Goal: Task Accomplishment & Management: Manage account settings

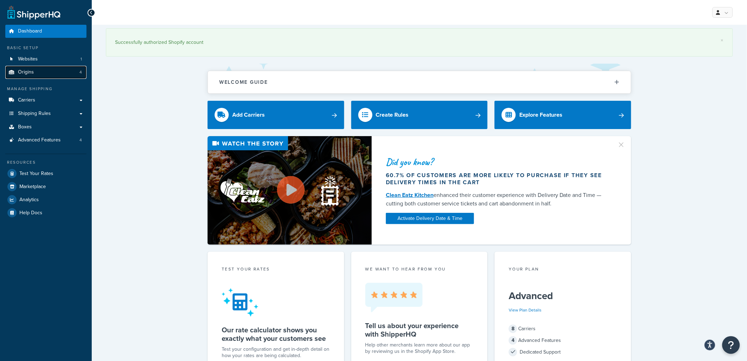
click at [32, 72] on span "Origins" at bounding box center [26, 72] width 16 height 6
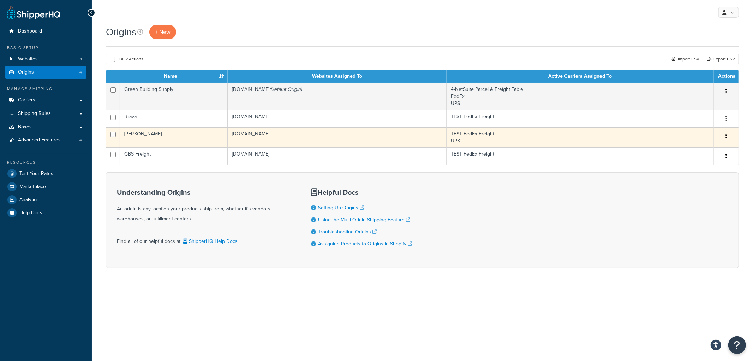
click at [203, 137] on td "Kahrs" at bounding box center [174, 137] width 108 height 20
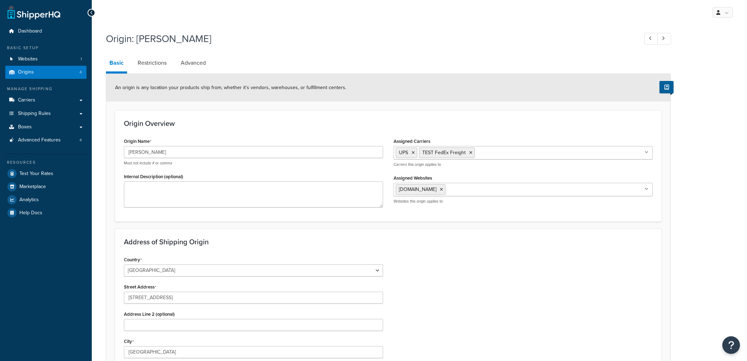
select select "38"
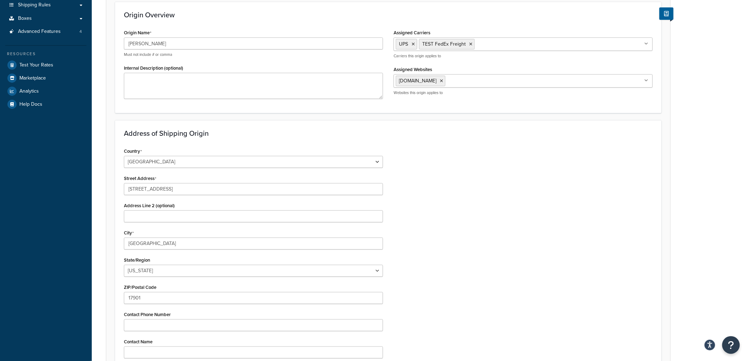
scroll to position [118, 0]
